Goal: Transaction & Acquisition: Purchase product/service

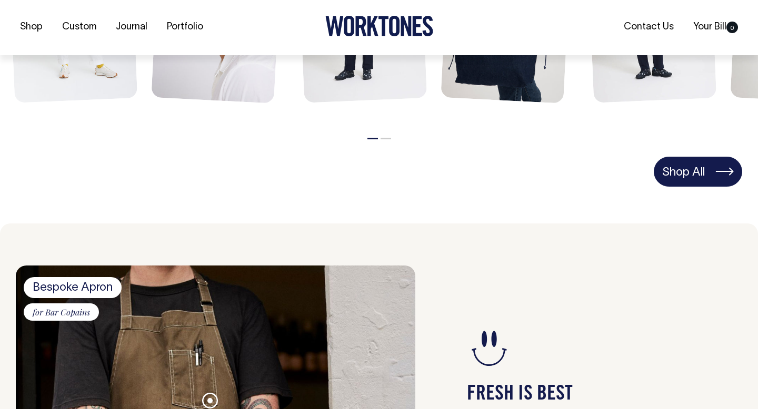
scroll to position [616, 0]
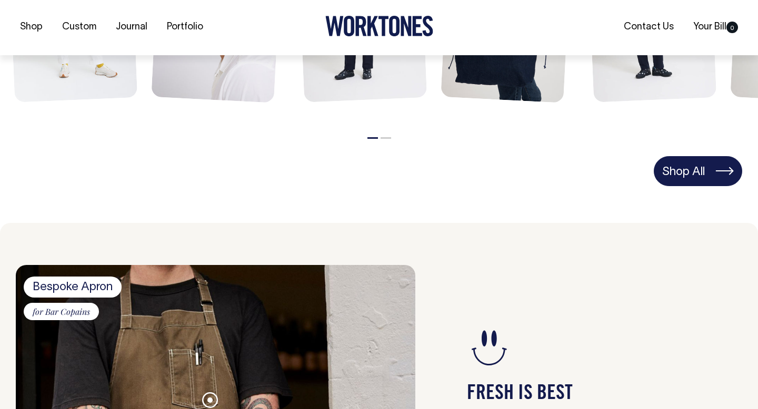
click at [682, 176] on link "Shop All" at bounding box center [698, 170] width 88 height 29
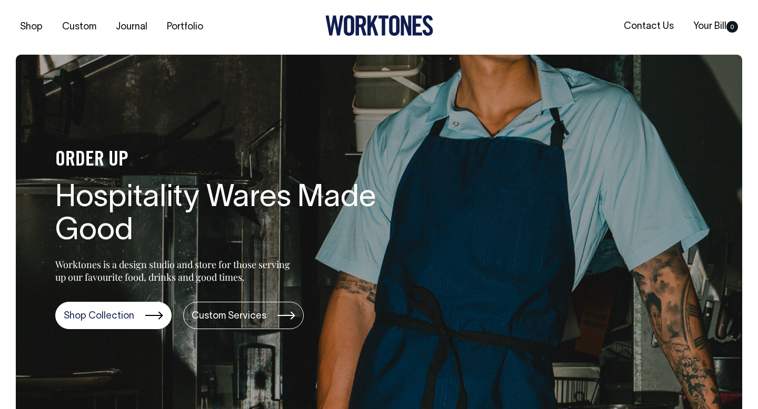
scroll to position [0, 0]
